Goal: Information Seeking & Learning: Learn about a topic

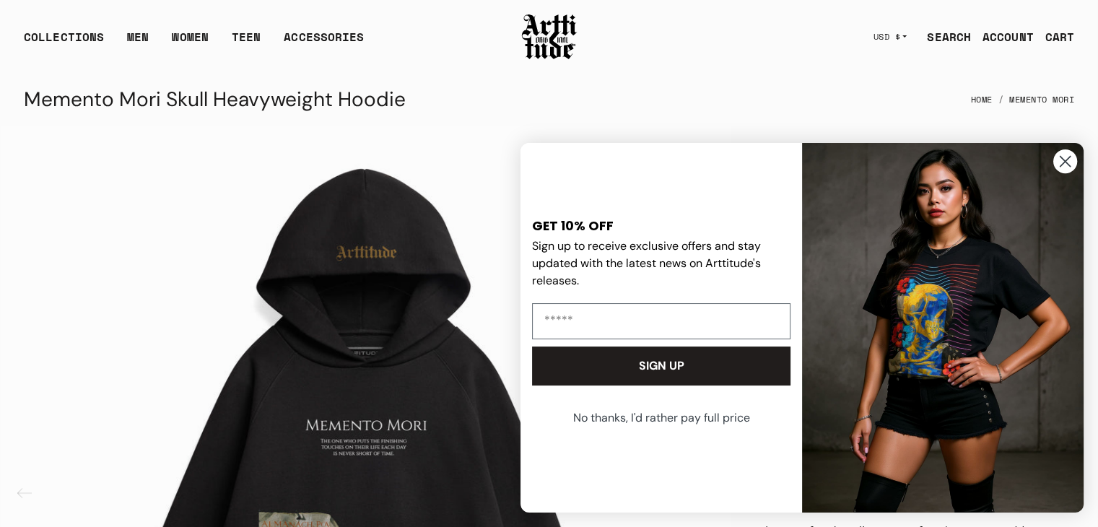
click at [1067, 157] on circle "Close dialog" at bounding box center [1065, 161] width 24 height 24
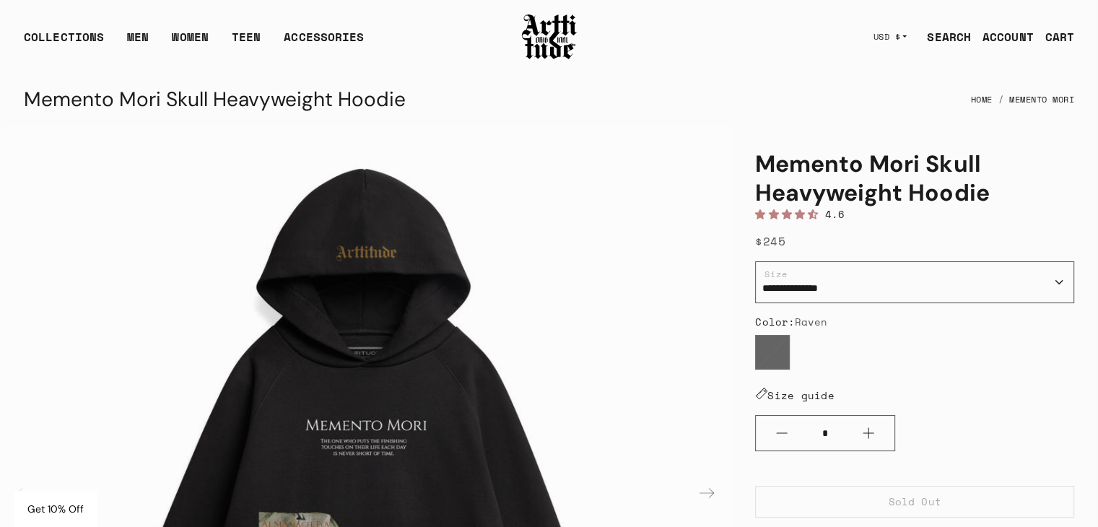
click at [1045, 102] on link "Memento Mori" at bounding box center [1041, 100] width 65 height 32
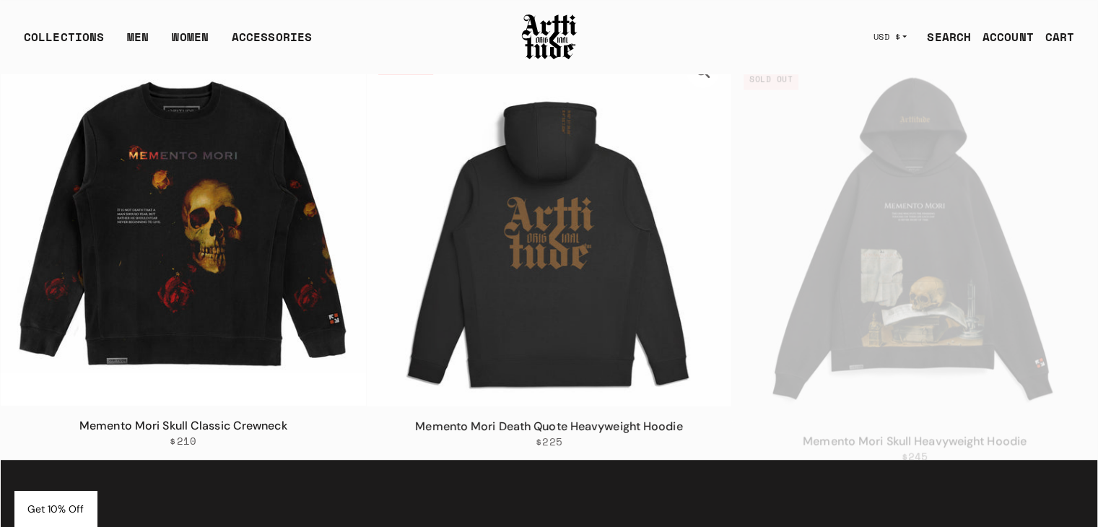
scroll to position [705, 0]
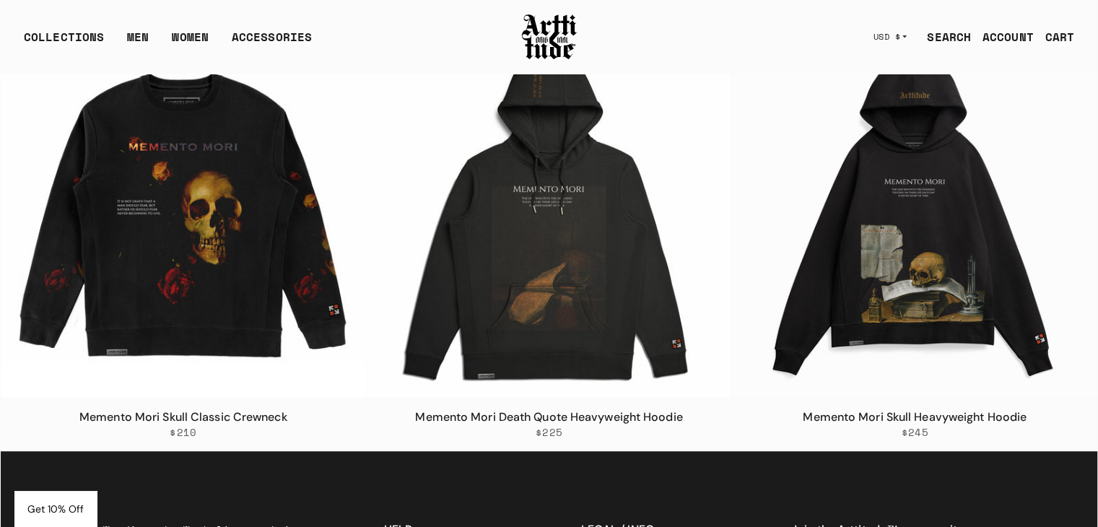
click at [936, 30] on link "SEARCH" at bounding box center [943, 36] width 56 height 29
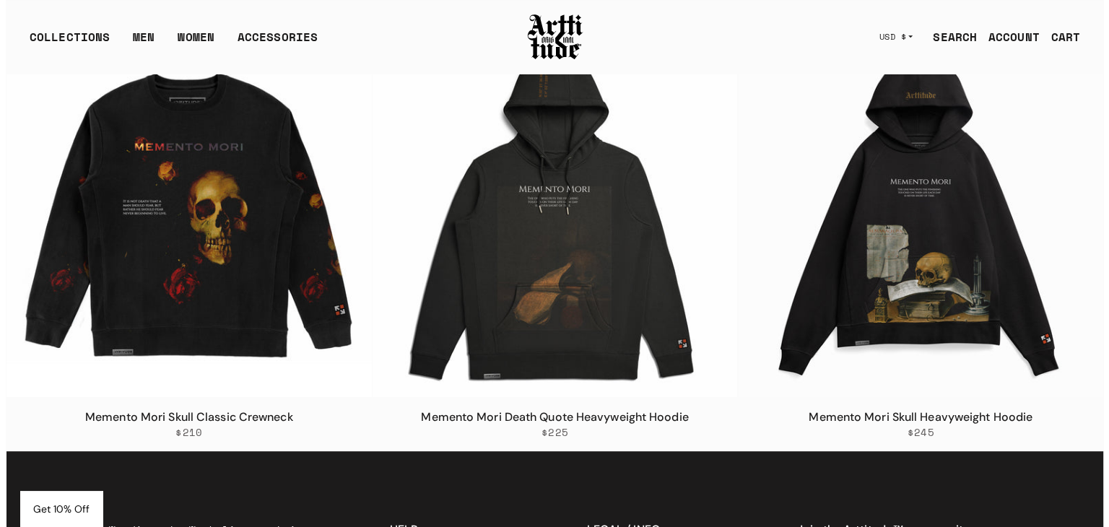
scroll to position [709, 0]
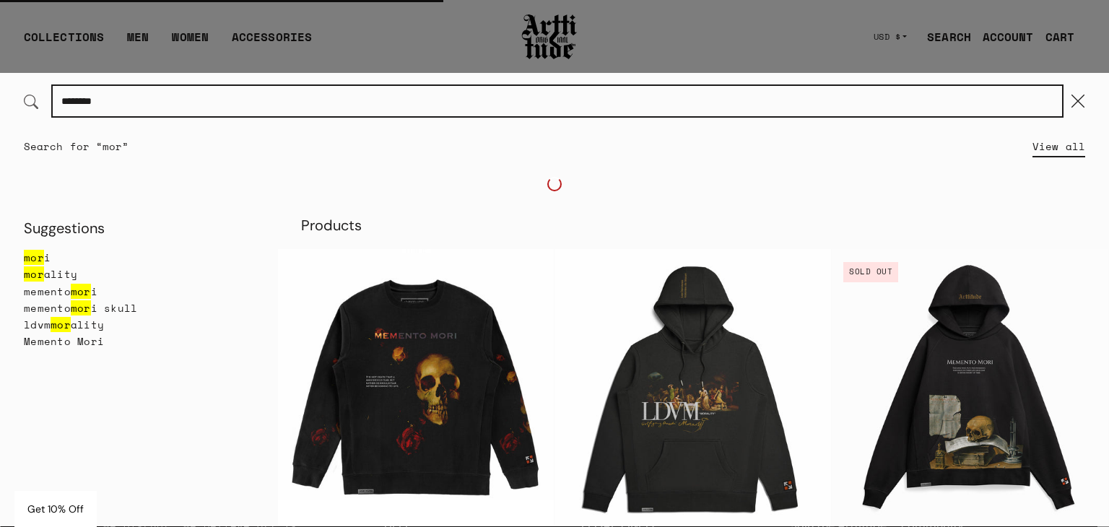
type input "********"
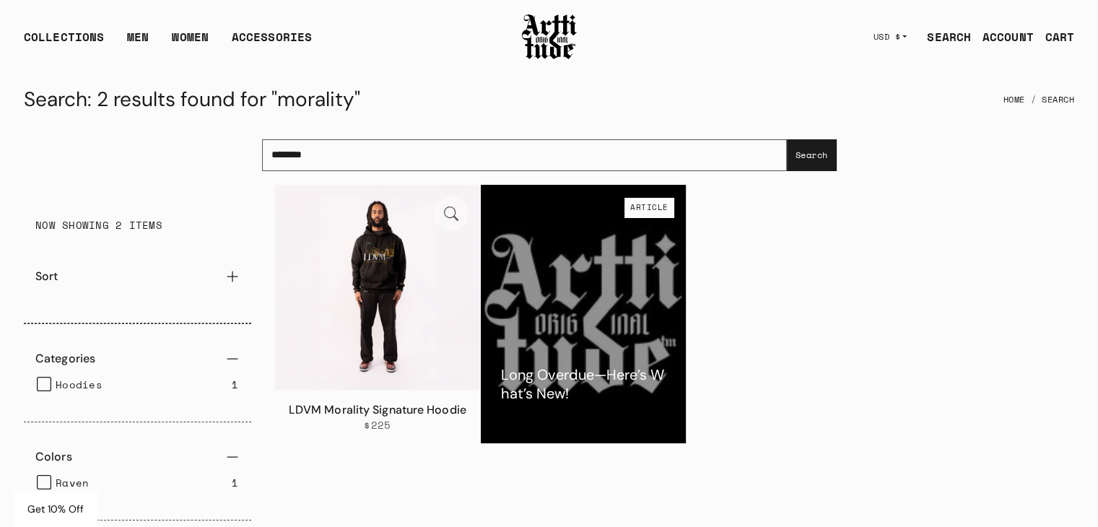
click at [414, 306] on img at bounding box center [377, 287] width 205 height 205
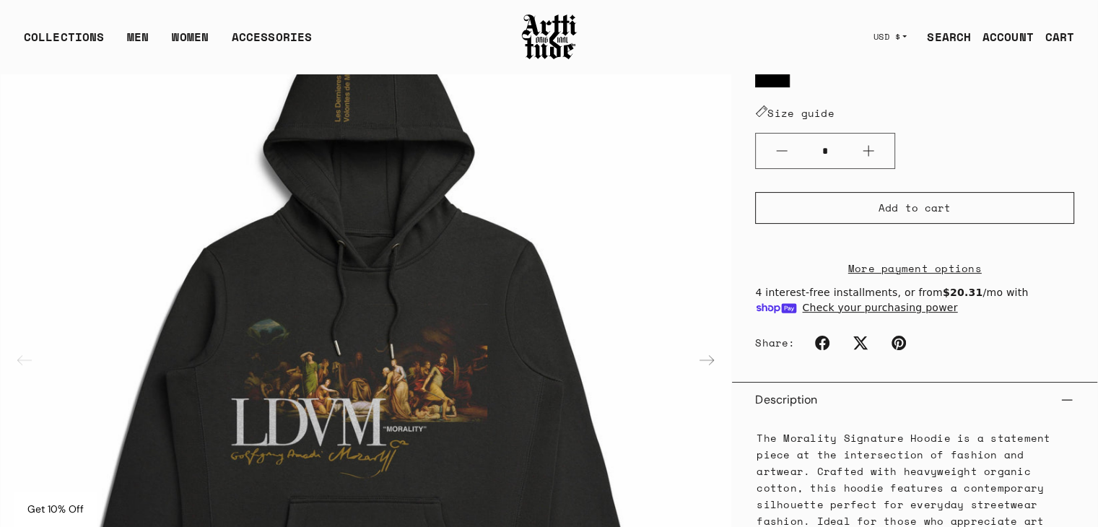
scroll to position [284, 0]
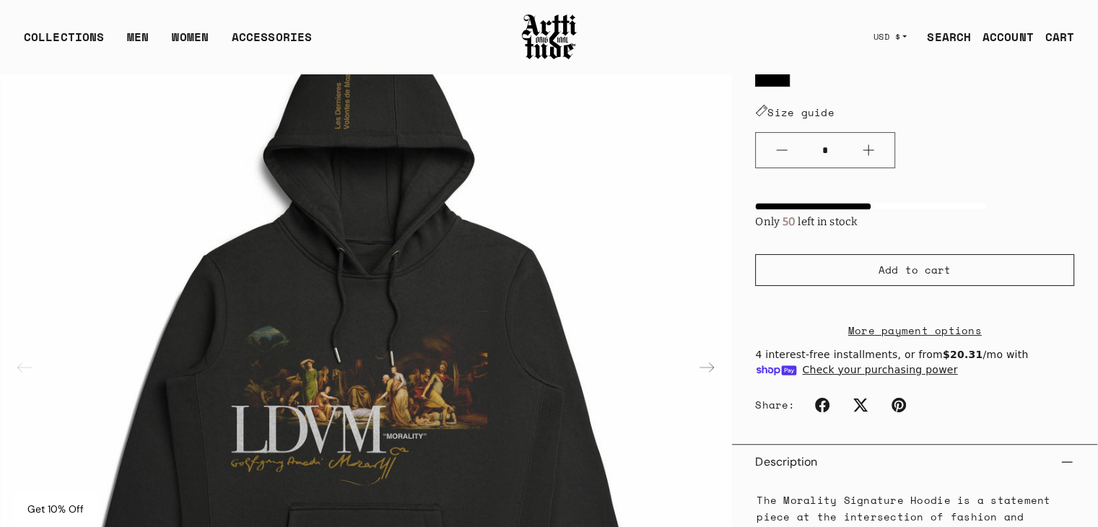
click at [434, 396] on img "1 / 2" at bounding box center [366, 366] width 731 height 731
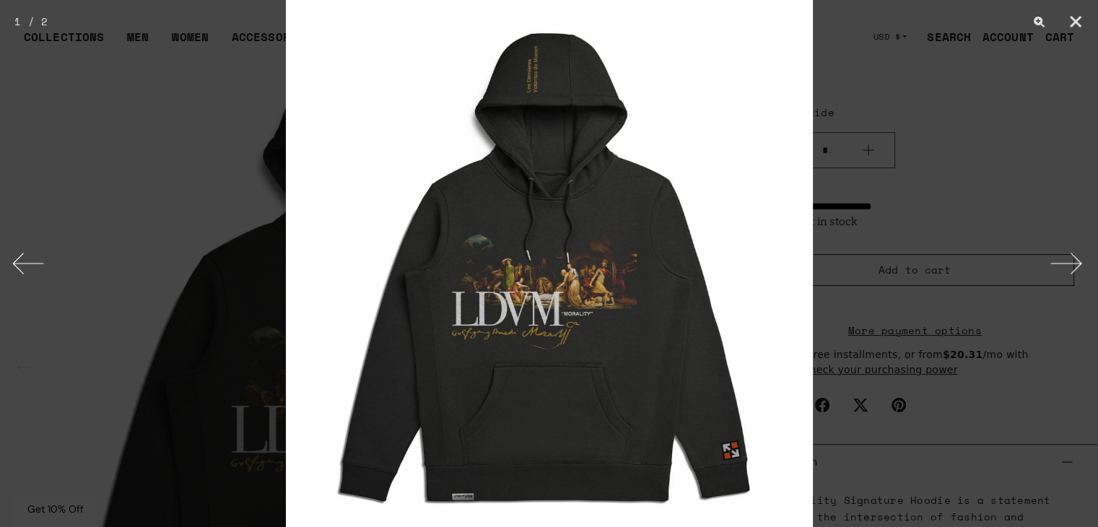
click at [195, 338] on div at bounding box center [549, 263] width 1098 height 527
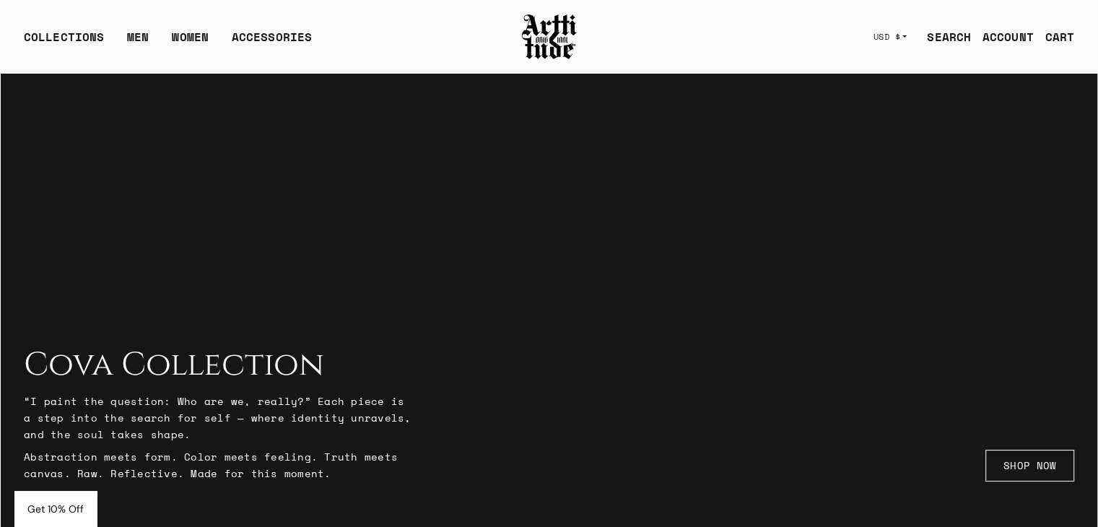
click at [964, 39] on link "SEARCH" at bounding box center [943, 36] width 56 height 29
click at [915, 22] on link "SEARCH" at bounding box center [943, 36] width 56 height 29
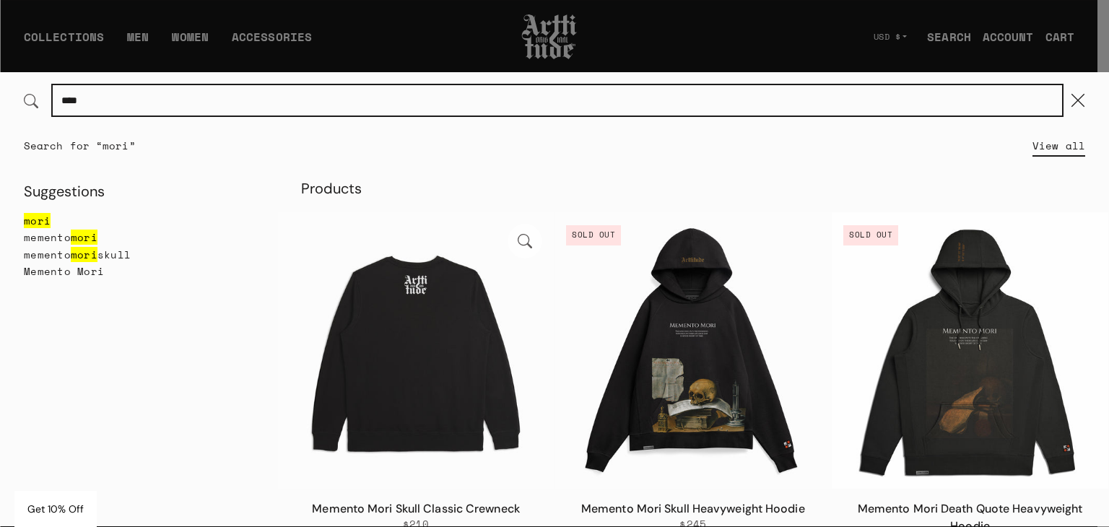
type input "****"
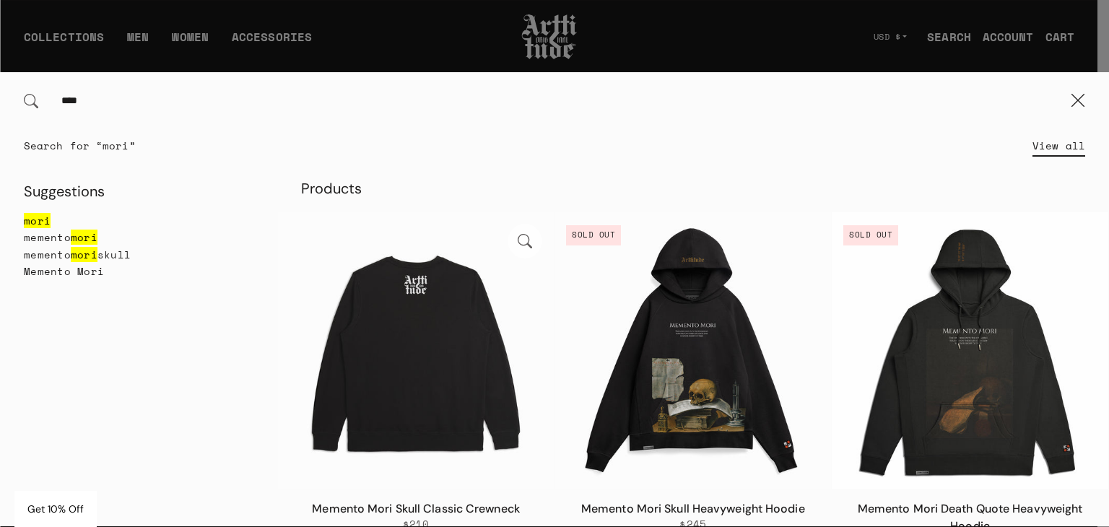
click at [454, 403] on img at bounding box center [416, 350] width 276 height 276
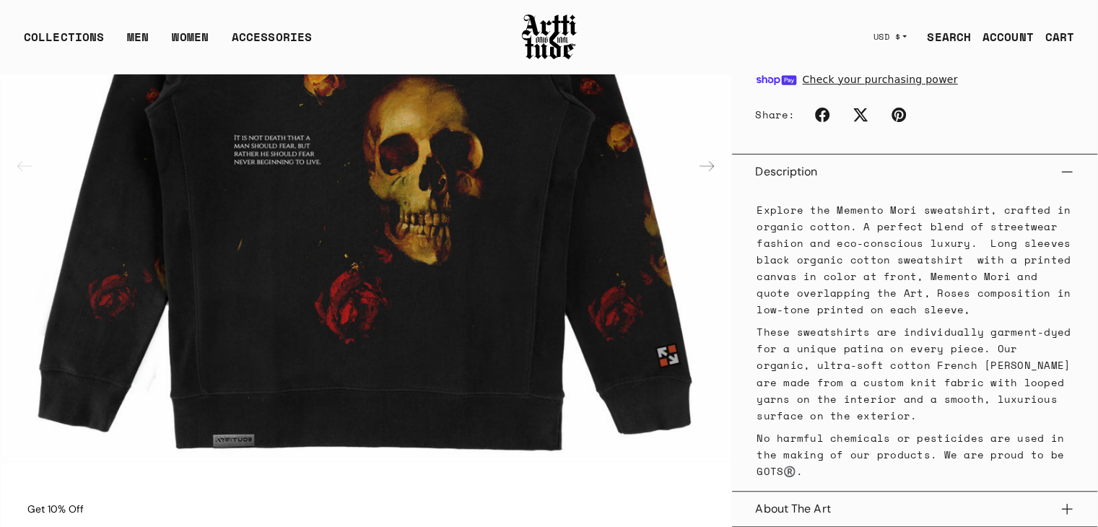
scroll to position [512, 0]
